Goal: Information Seeking & Learning: Learn about a topic

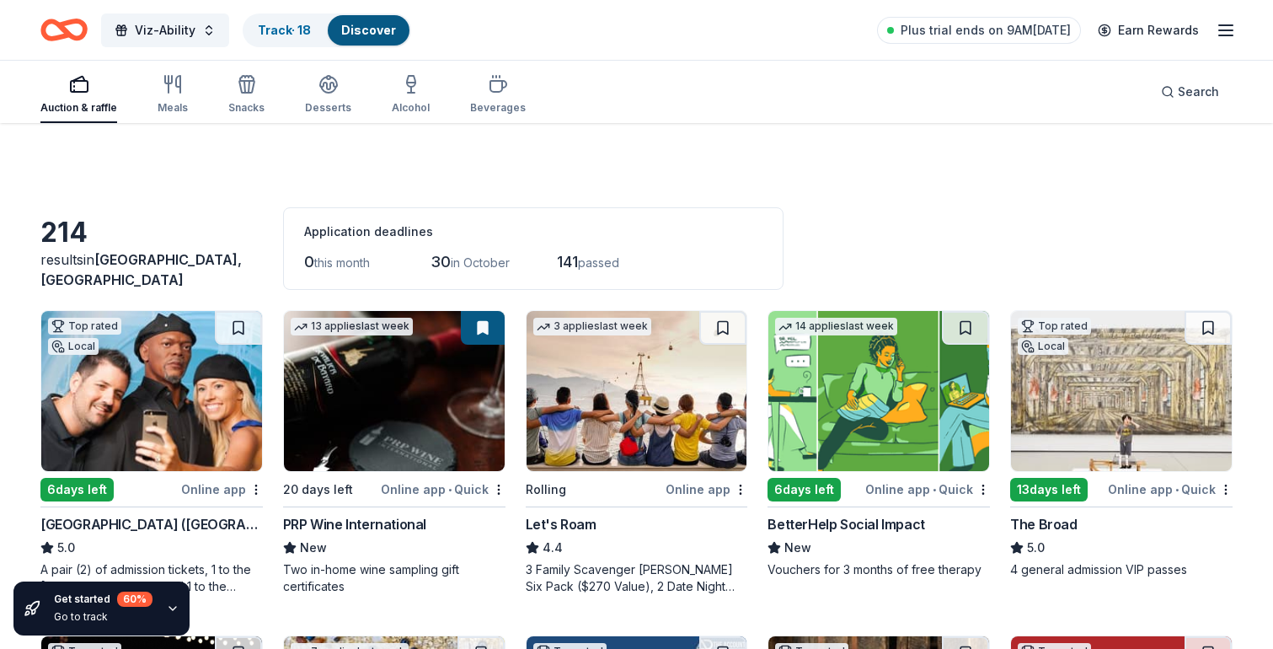
scroll to position [4637, 0]
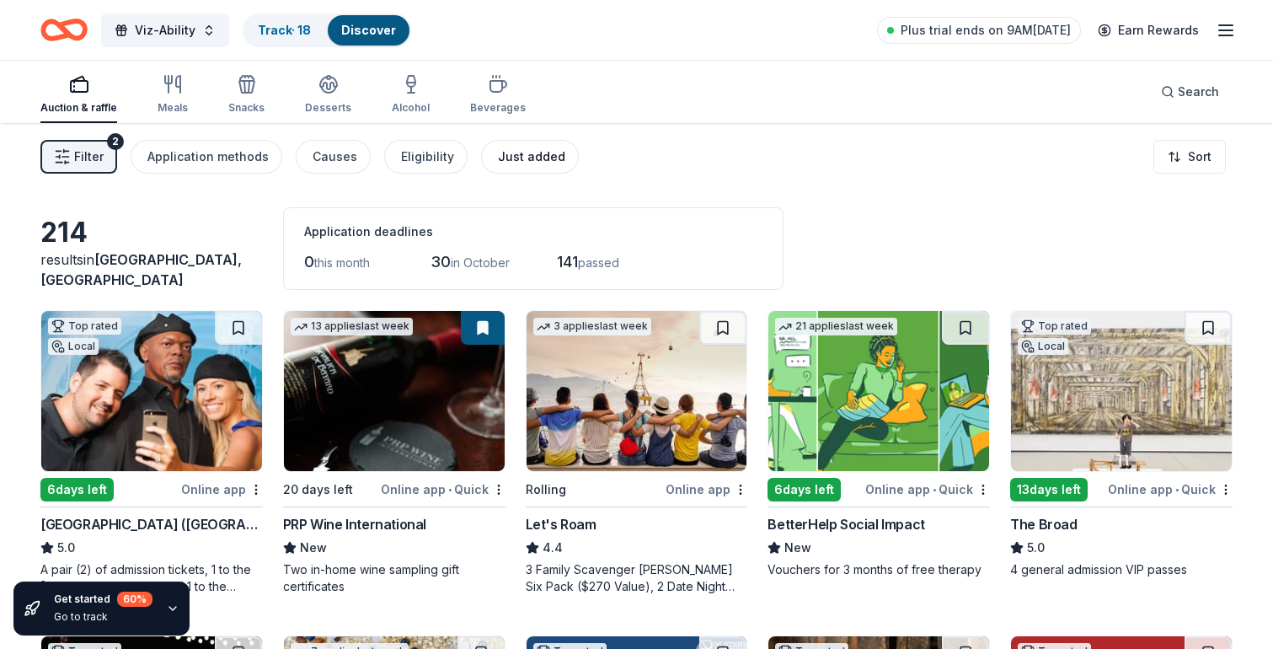
click at [524, 156] on div "Just added" at bounding box center [531, 157] width 67 height 20
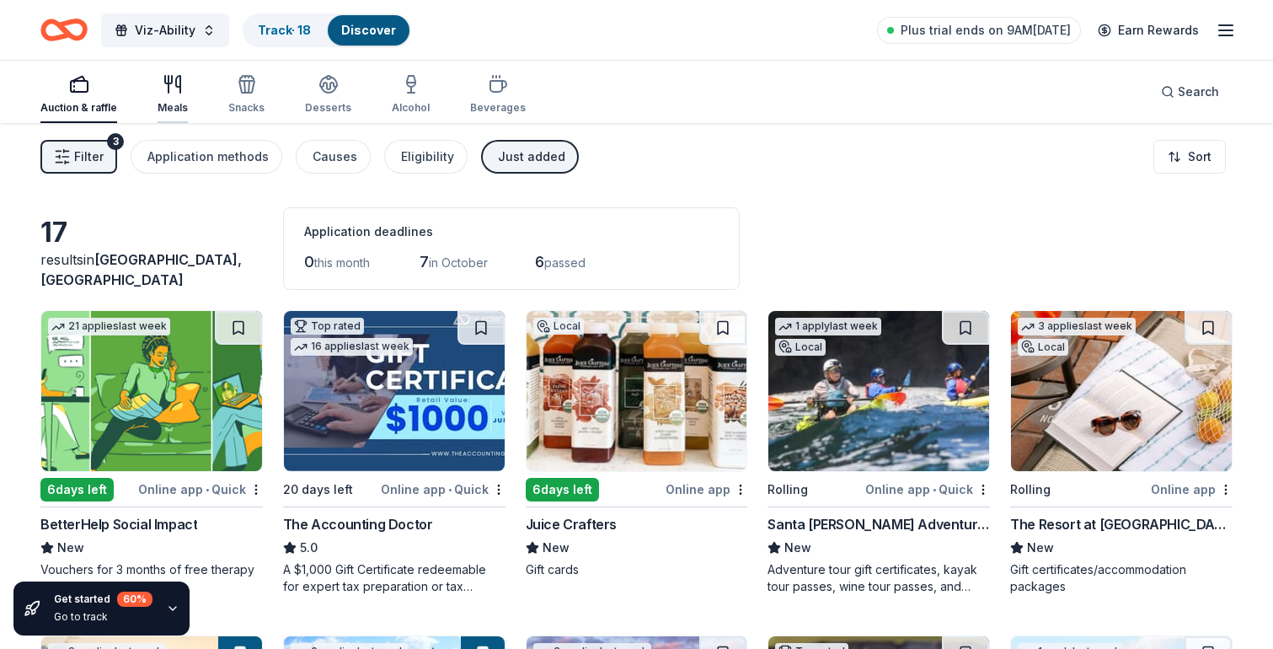
click at [168, 108] on div "Meals" at bounding box center [172, 107] width 30 height 13
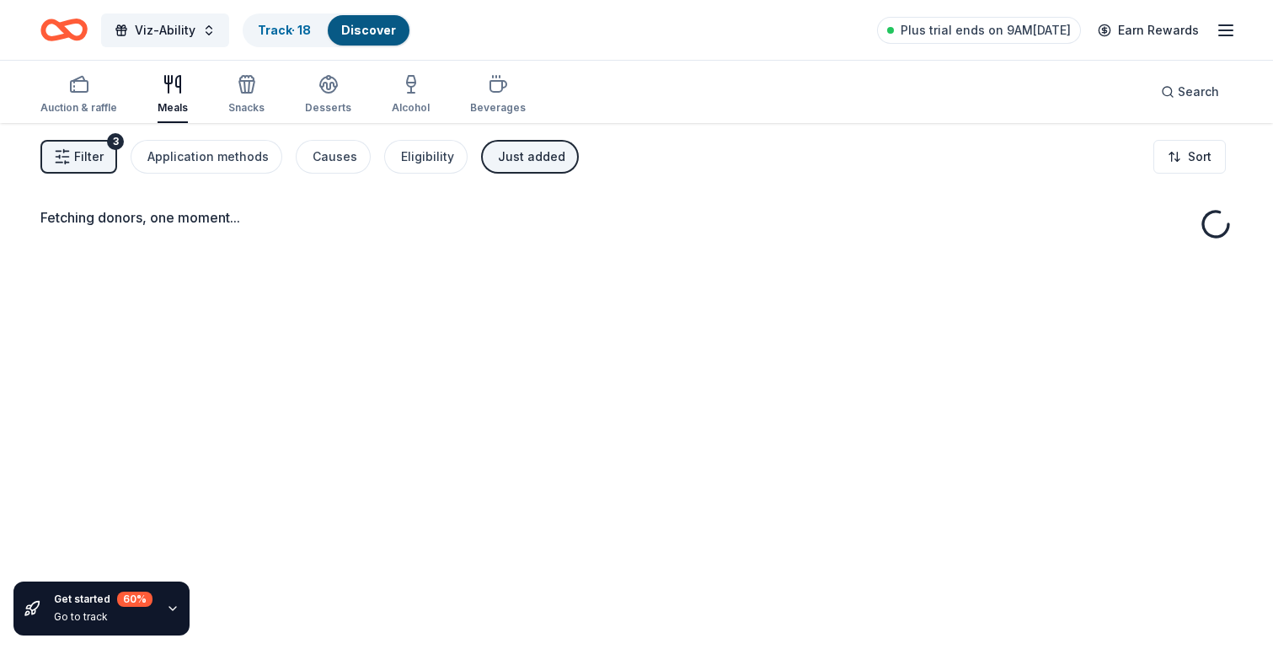
scroll to position [123, 0]
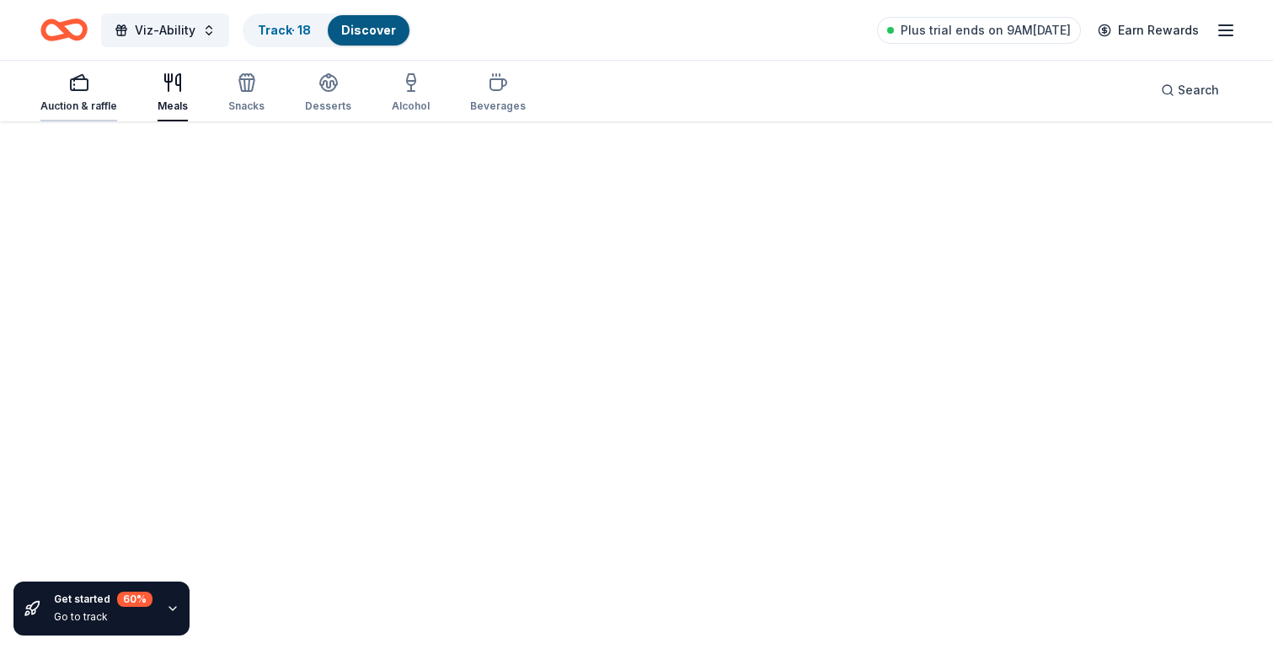
click at [86, 85] on rect "button" at bounding box center [79, 84] width 17 height 11
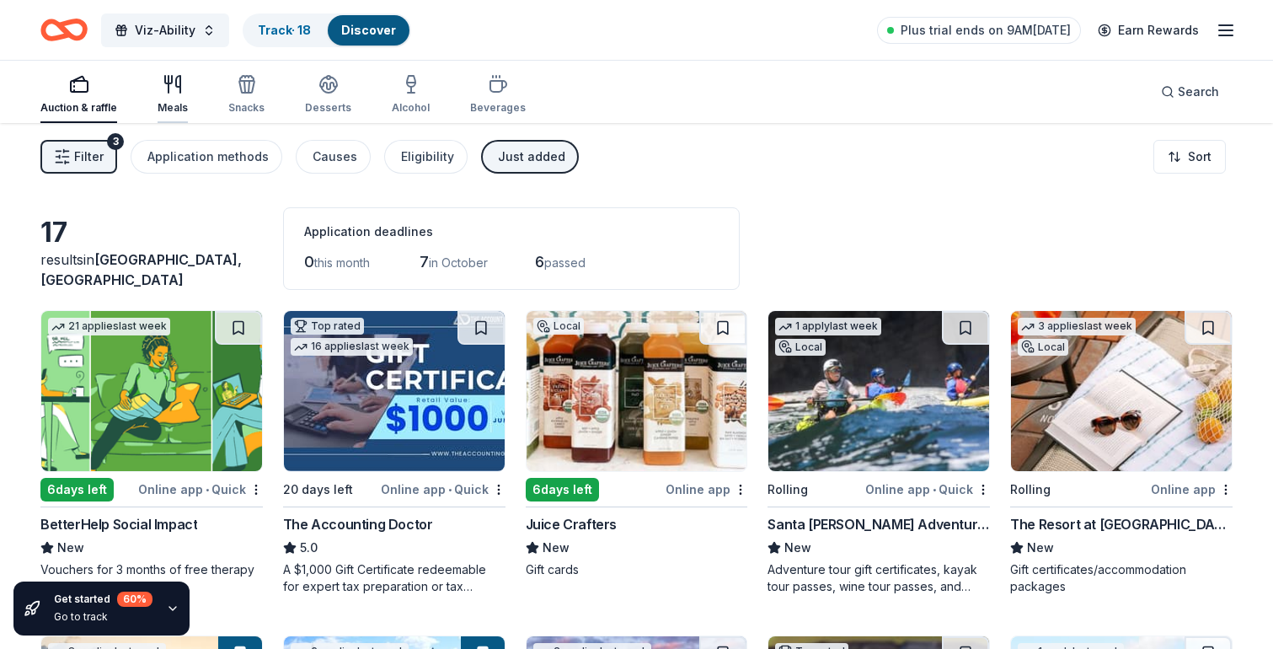
click at [168, 81] on icon "button" at bounding box center [168, 84] width 0 height 17
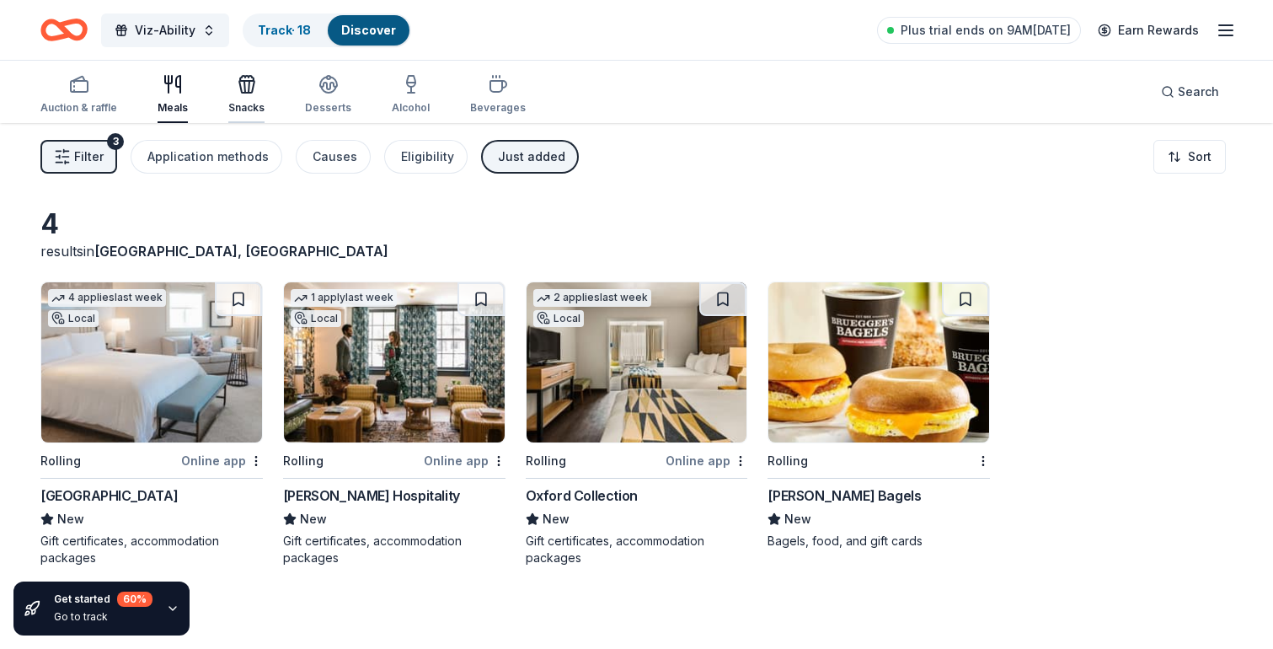
click at [256, 88] on div "button" at bounding box center [246, 84] width 36 height 20
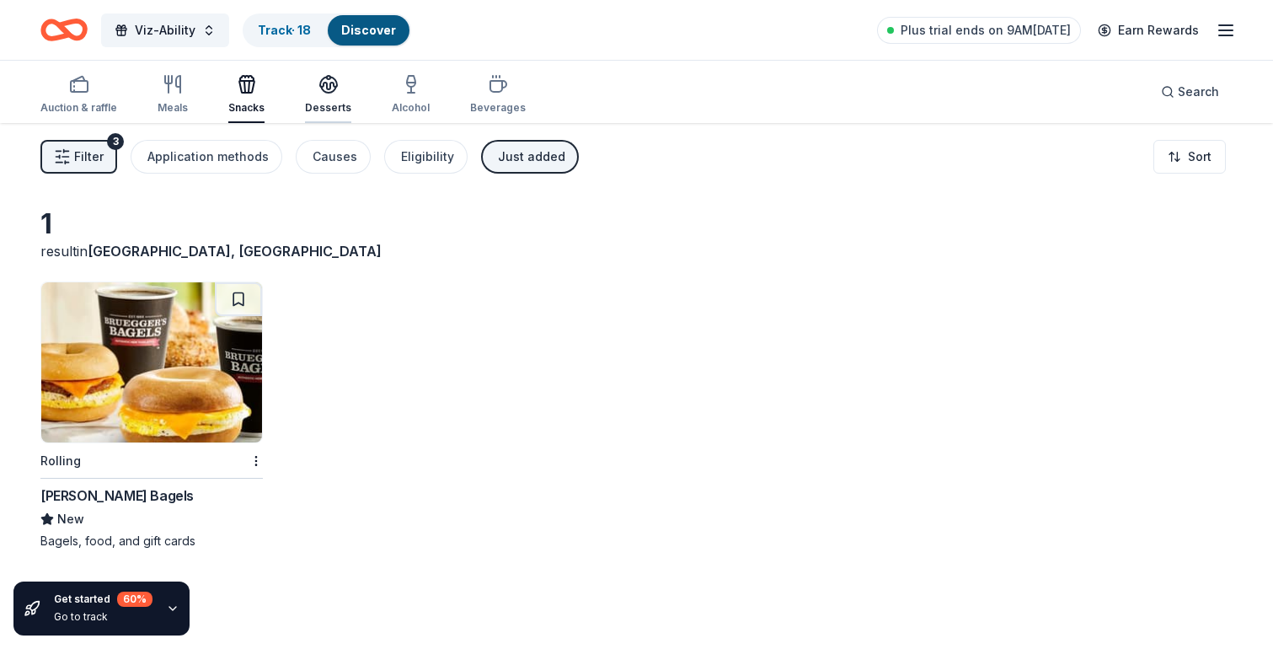
click at [330, 88] on icon "button" at bounding box center [328, 90] width 15 height 6
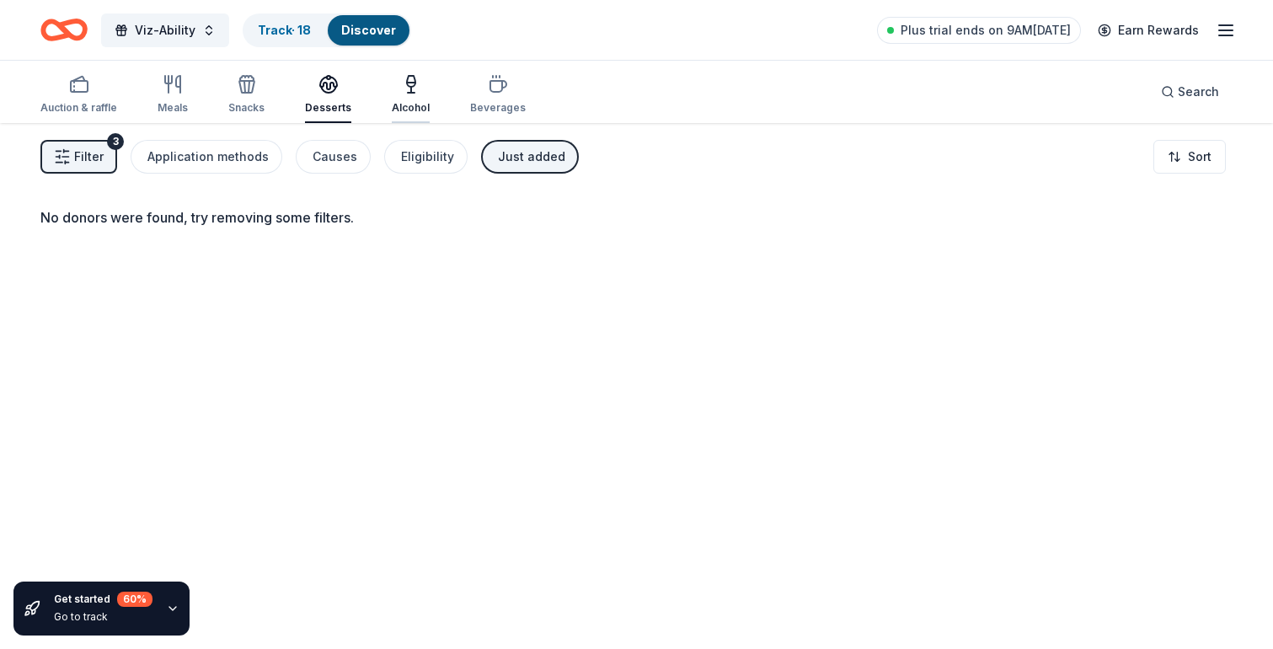
click at [417, 93] on div "button" at bounding box center [411, 84] width 38 height 20
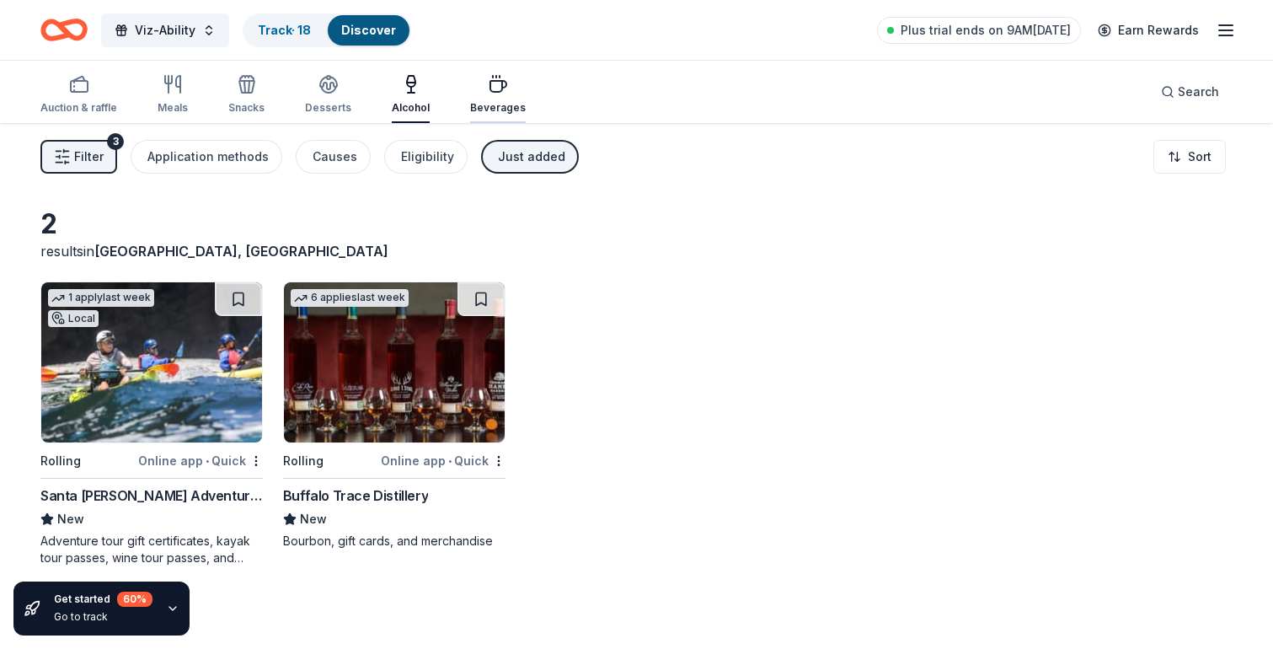
click at [490, 81] on icon "button" at bounding box center [498, 86] width 16 height 11
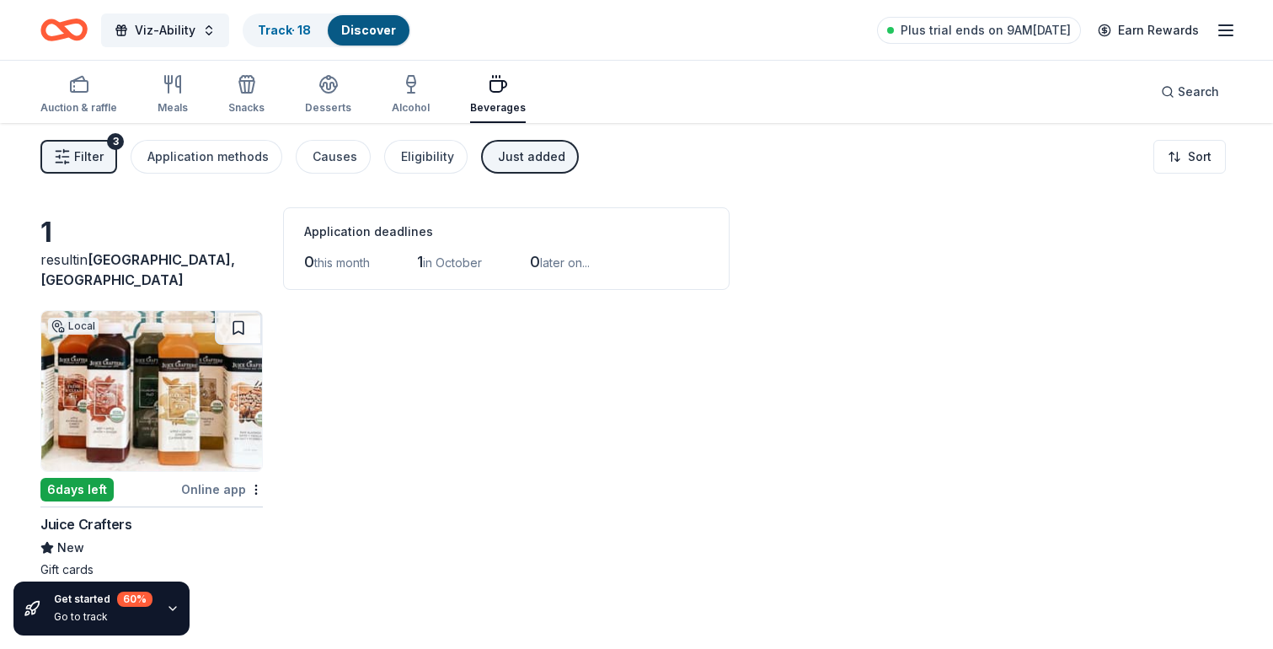
scroll to position [123, 0]
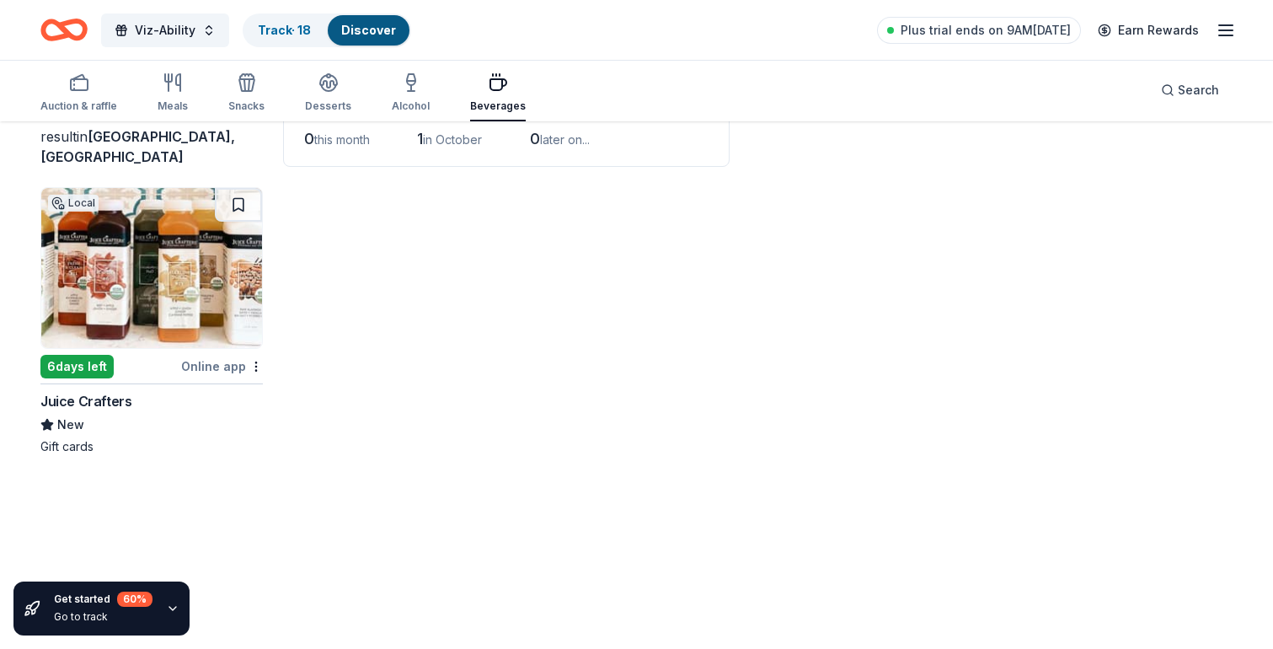
click at [194, 243] on img at bounding box center [151, 268] width 221 height 160
click at [70, 91] on icon "button" at bounding box center [79, 82] width 20 height 20
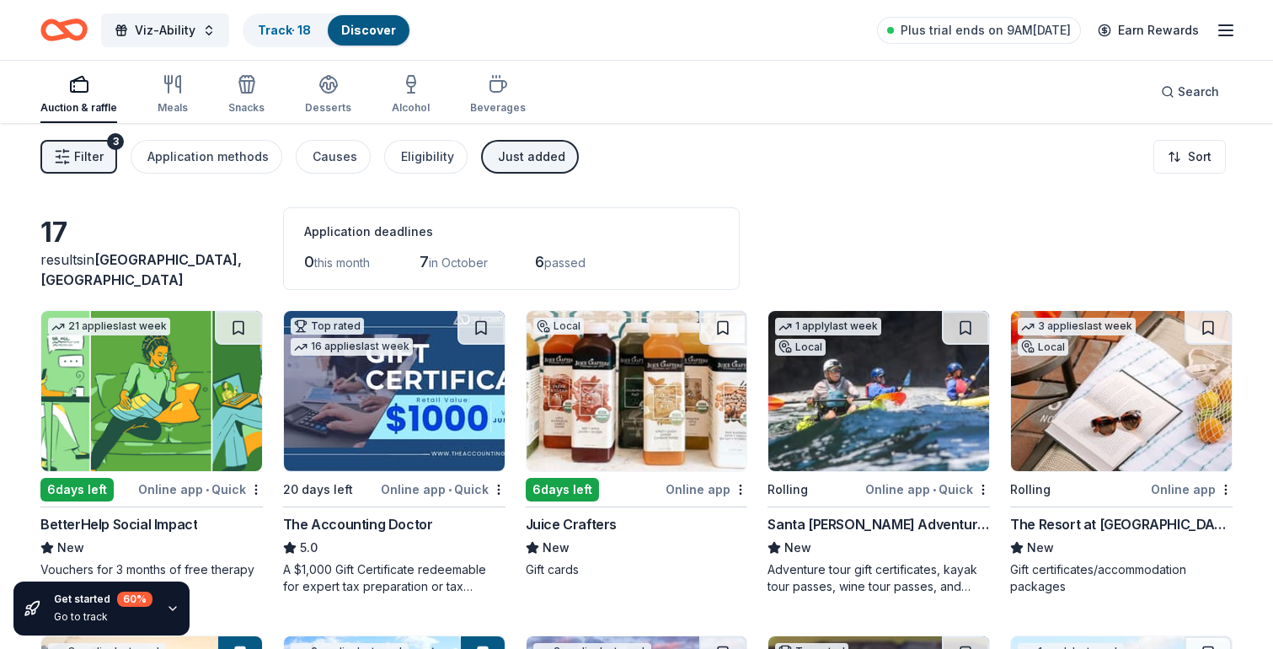
click at [531, 152] on div "Just added" at bounding box center [531, 157] width 67 height 20
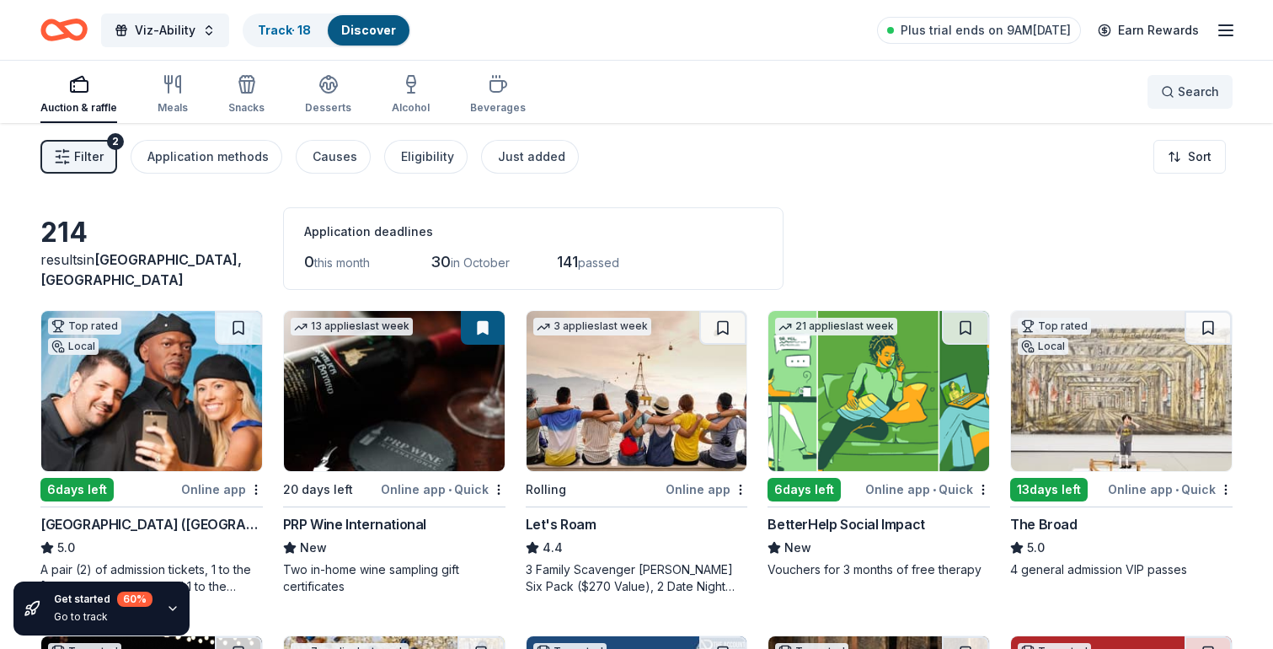
click at [1186, 102] on button "Search" at bounding box center [1189, 92] width 85 height 34
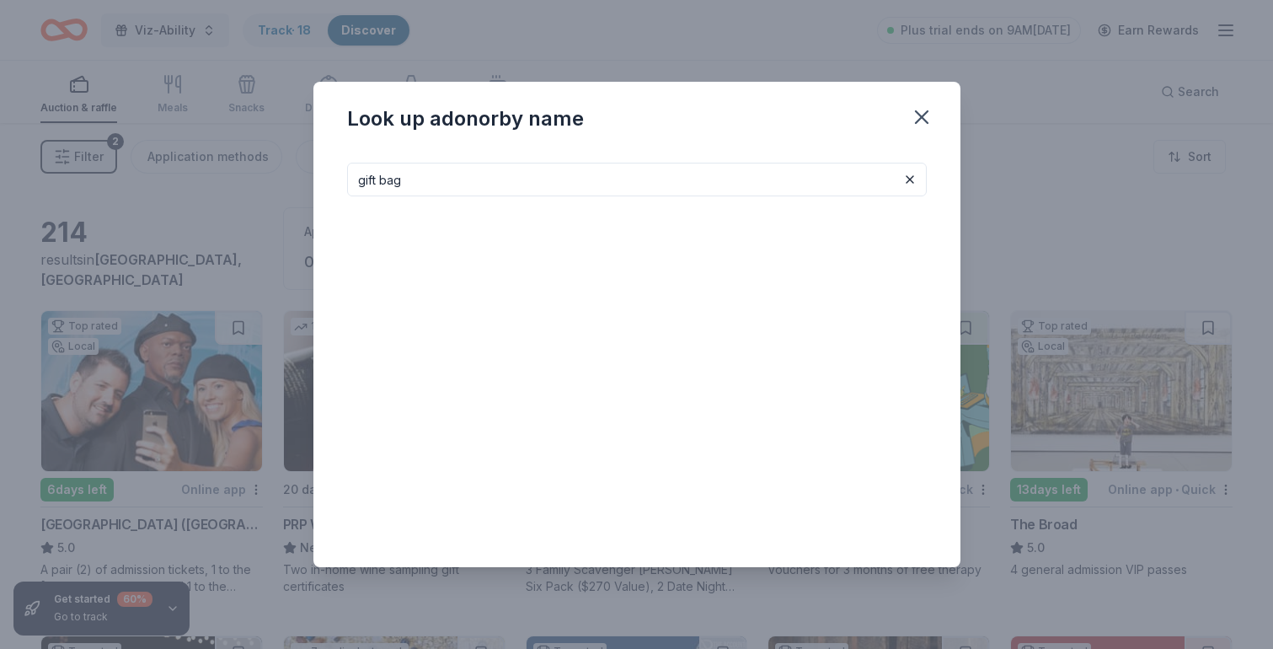
type input "gift bag"
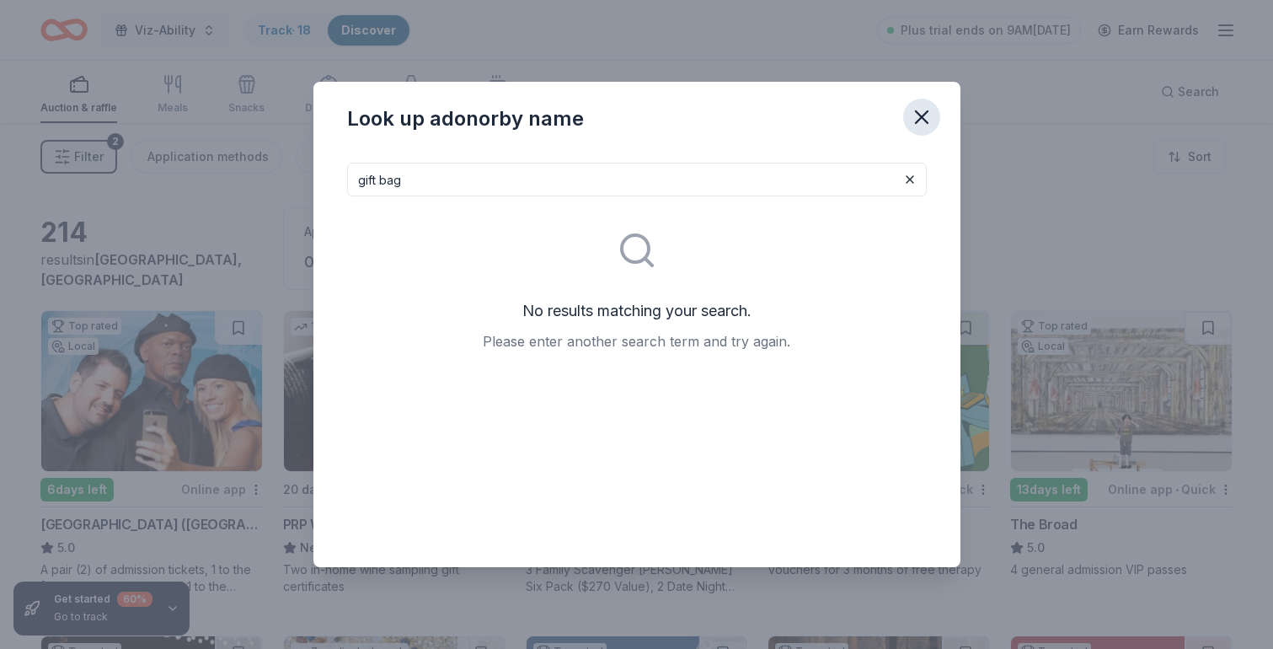
click at [916, 115] on icon "button" at bounding box center [922, 117] width 24 height 24
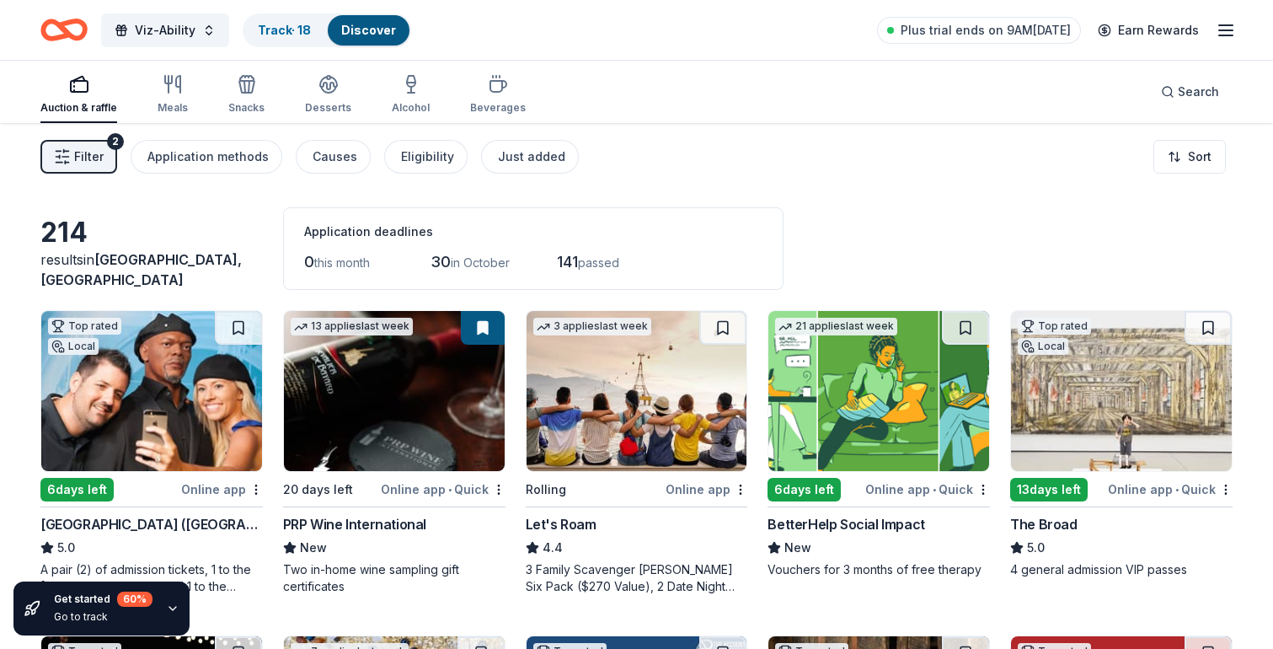
click at [77, 140] on button "Filter 2" at bounding box center [78, 157] width 77 height 34
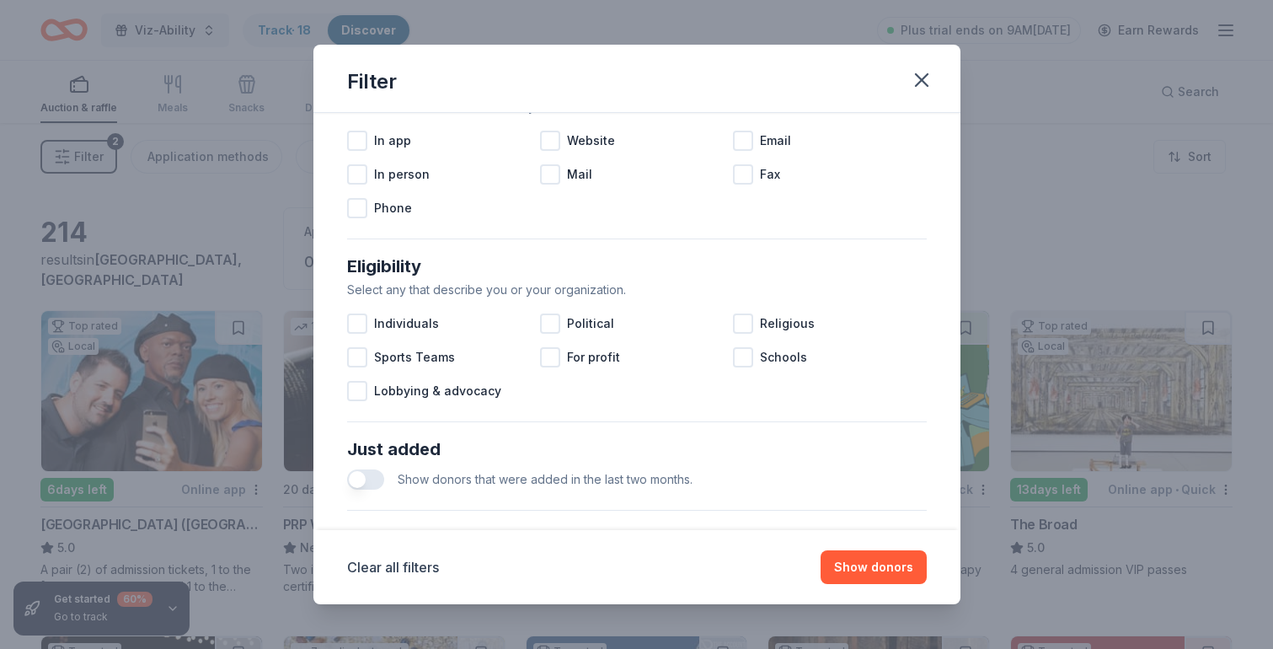
scroll to position [693, 0]
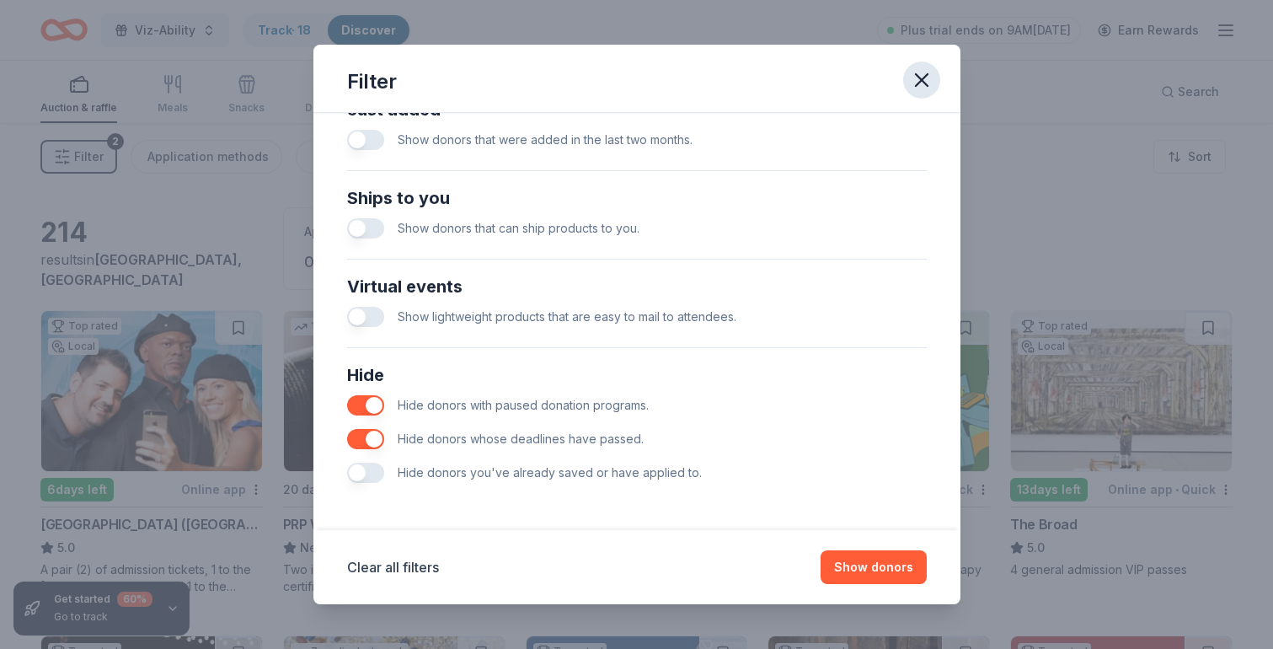
click at [919, 85] on icon "button" at bounding box center [922, 80] width 24 height 24
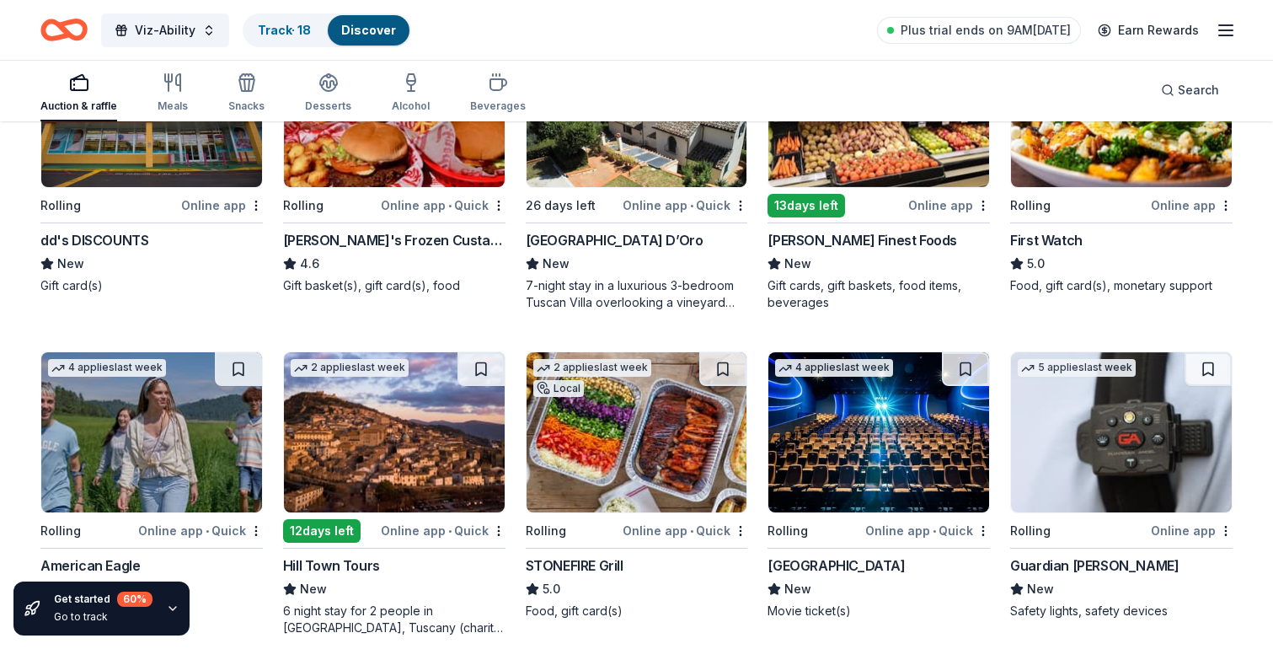
scroll to position [1903, 0]
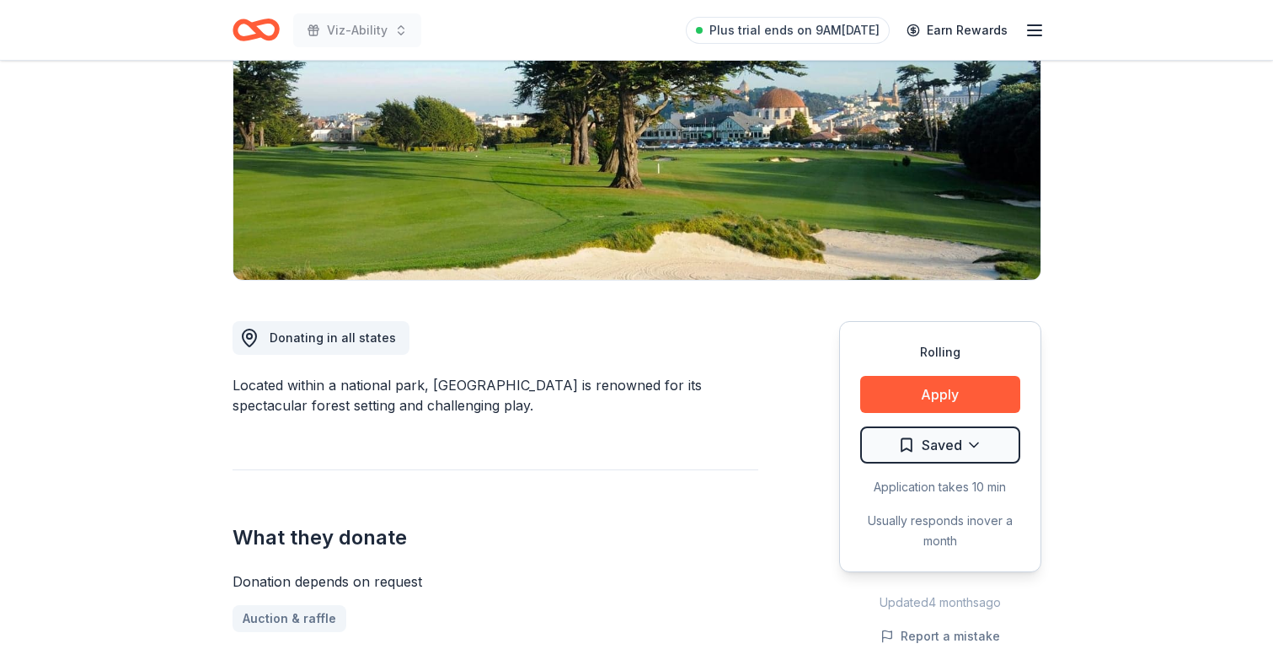
scroll to position [262, 0]
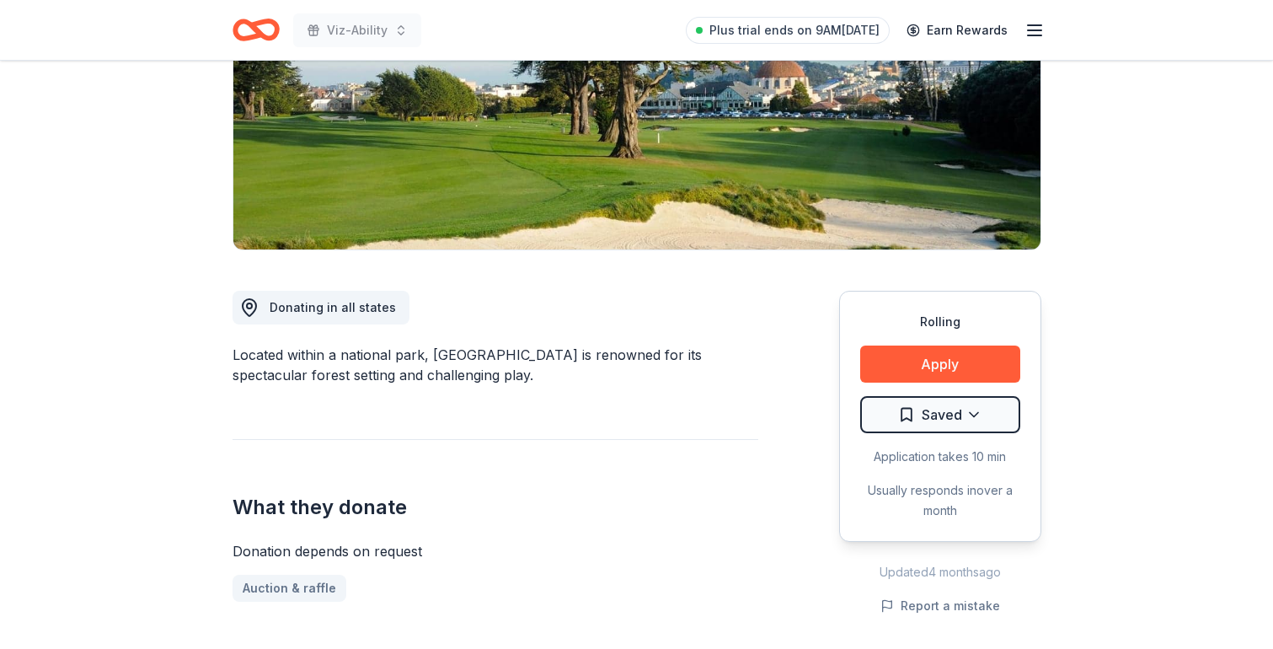
drag, startPoint x: 533, startPoint y: 353, endPoint x: 630, endPoint y: 356, distance: 96.9
click at [631, 357] on div "Located within a national park, [GEOGRAPHIC_DATA] is renowned for its spectacul…" at bounding box center [495, 364] width 526 height 40
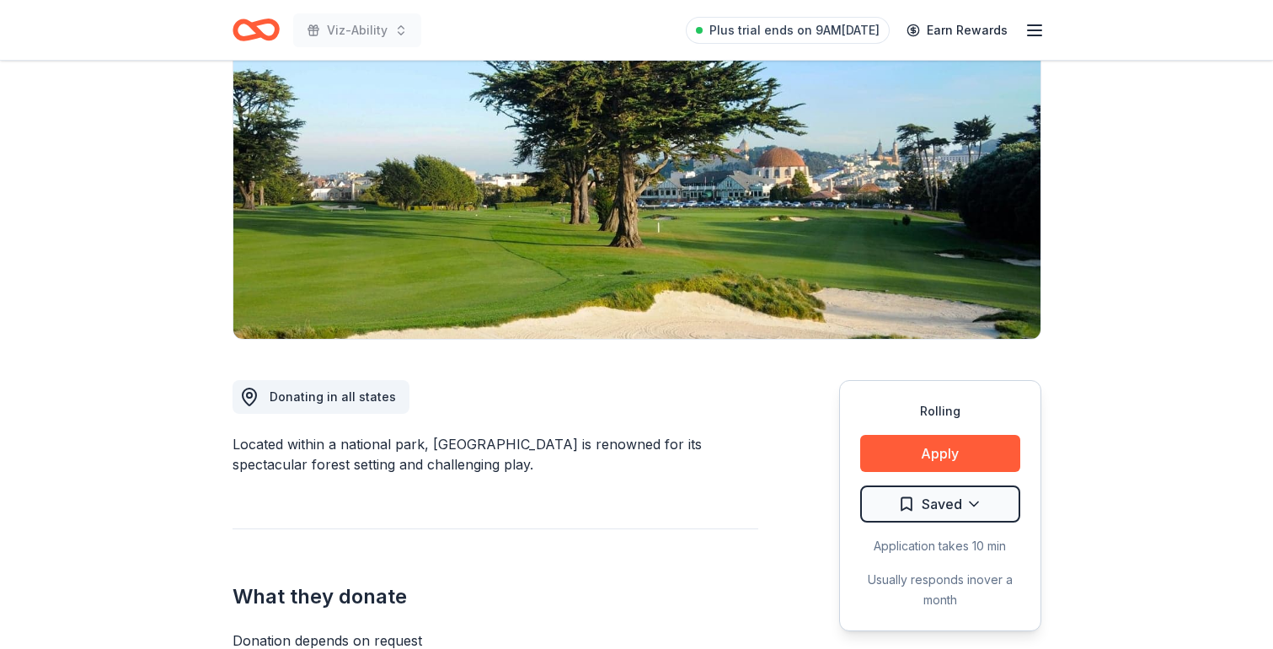
scroll to position [0, 0]
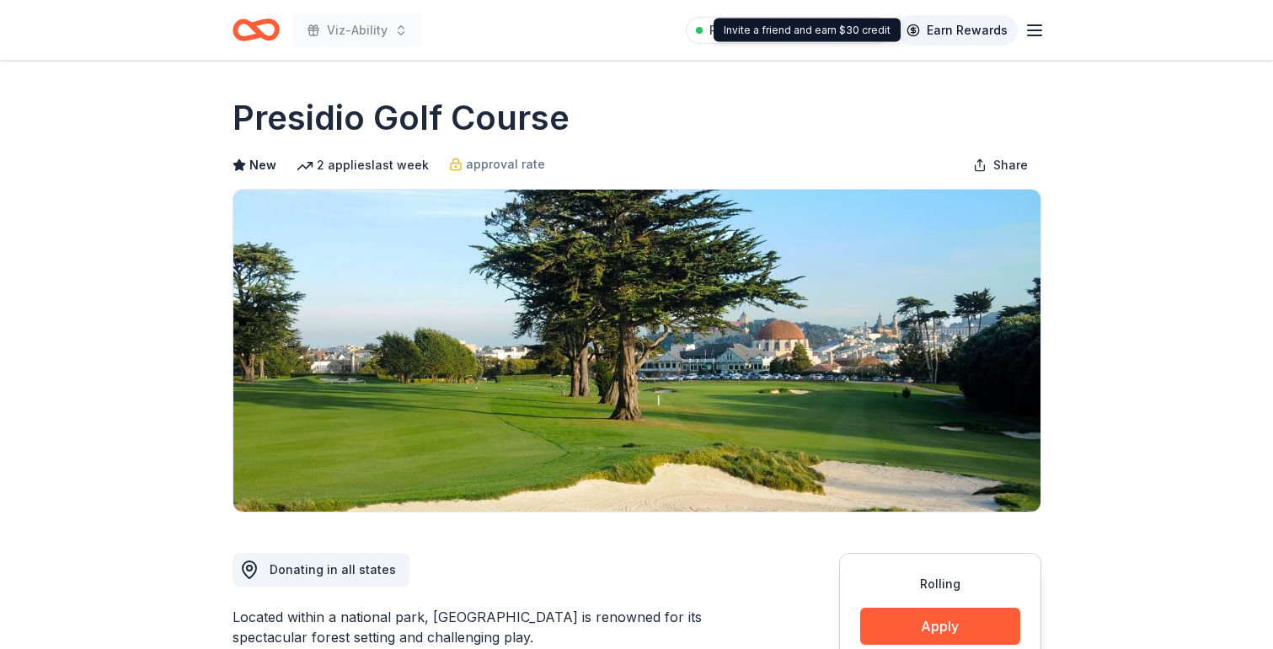
click at [960, 32] on link "Earn Rewards" at bounding box center [956, 30] width 121 height 30
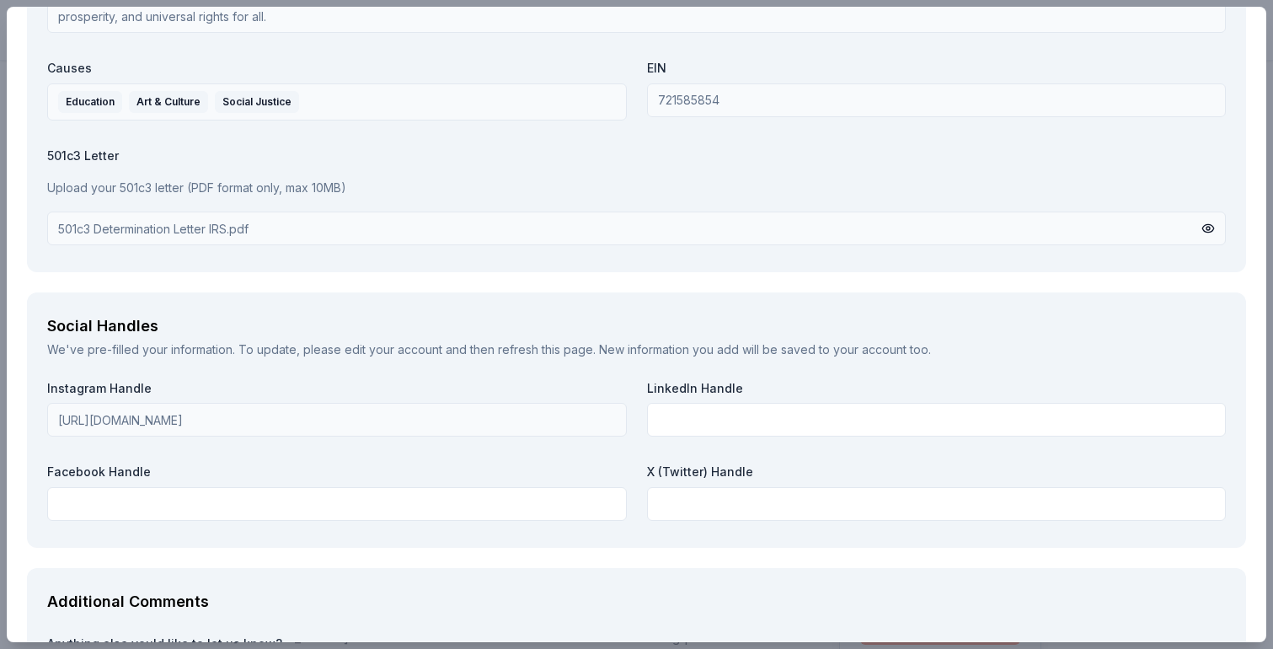
scroll to position [1961, 0]
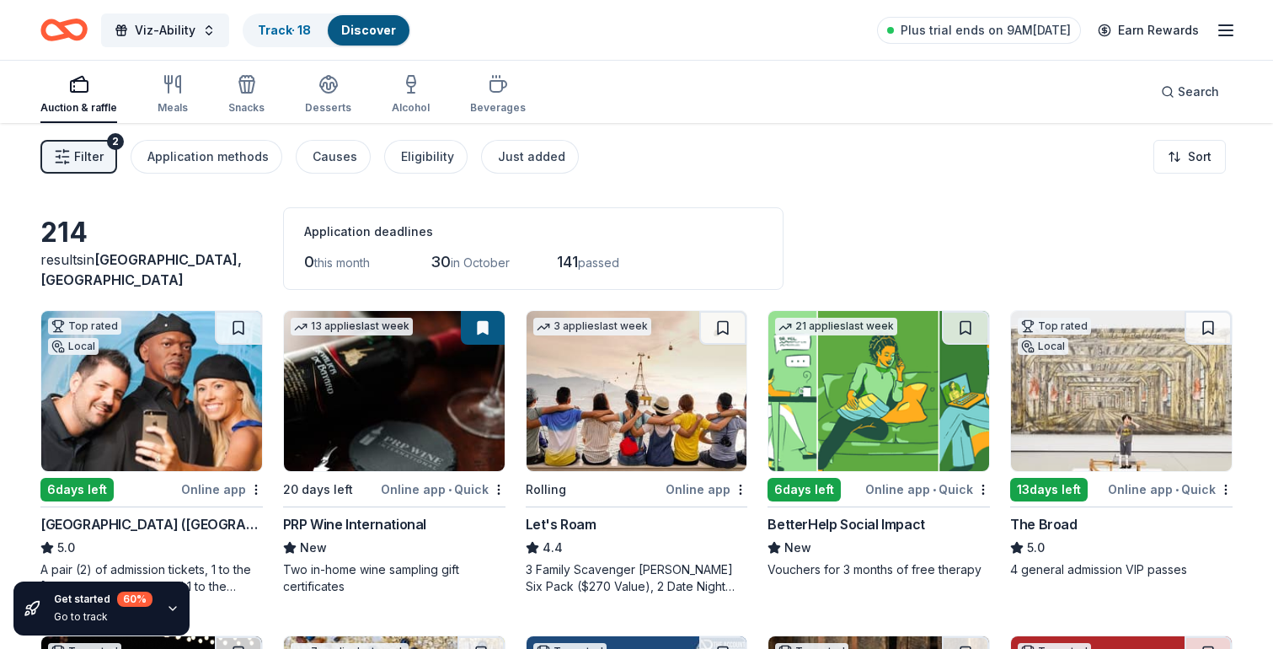
scroll to position [1903, 0]
